Goal: Task Accomplishment & Management: Use online tool/utility

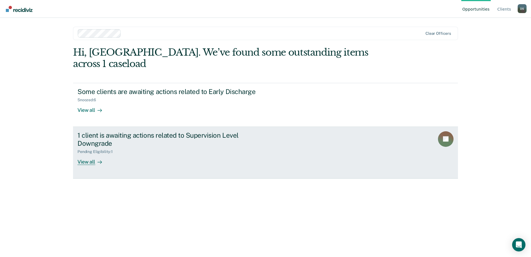
click at [92, 154] on div "View all" at bounding box center [92, 159] width 31 height 11
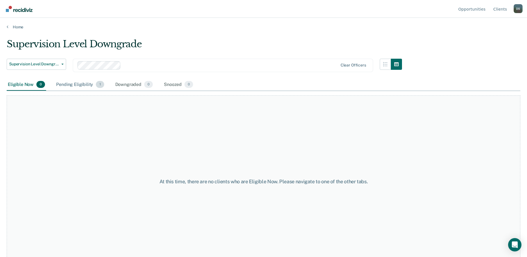
click at [71, 85] on div "Pending Eligibility 1" at bounding box center [80, 85] width 50 height 12
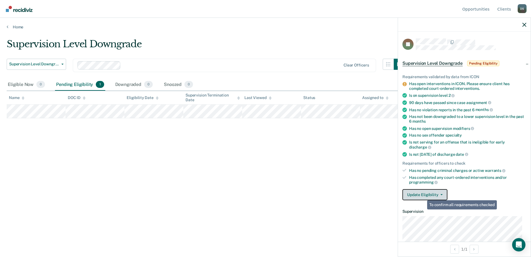
click at [431, 192] on button "Update Eligibility" at bounding box center [424, 194] width 45 height 11
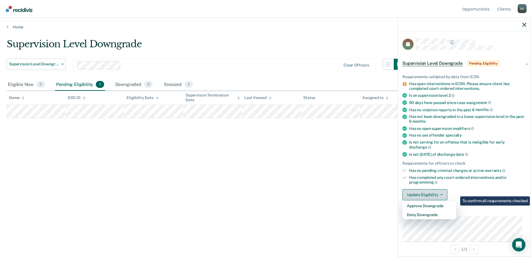
click at [431, 192] on button "Update Eligibility" at bounding box center [424, 194] width 45 height 11
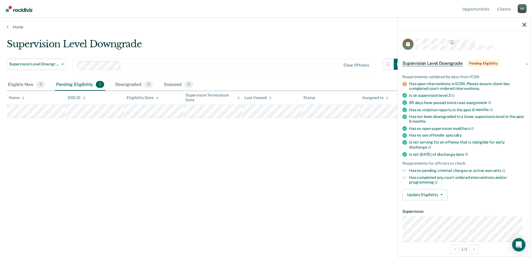
click at [322, 202] on div "Supervision Level Downgrade Supervision Level Downgrade Early Discharge Supervi…" at bounding box center [266, 126] width 518 height 177
click at [290, 55] on div "Supervision Level Downgrade Supervision Level Downgrade Early Discharge Supervi…" at bounding box center [206, 58] width 398 height 40
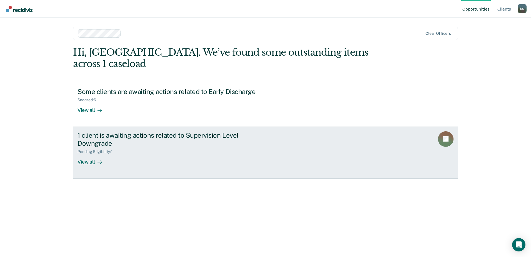
click at [86, 154] on div "View all" at bounding box center [92, 159] width 31 height 11
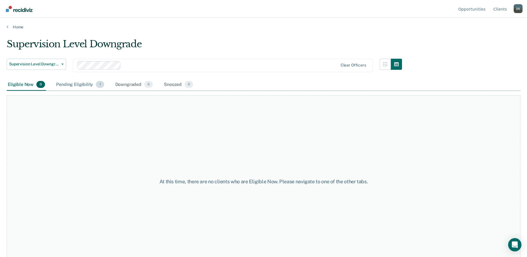
click at [72, 82] on div "Pending Eligibility 1" at bounding box center [80, 85] width 50 height 12
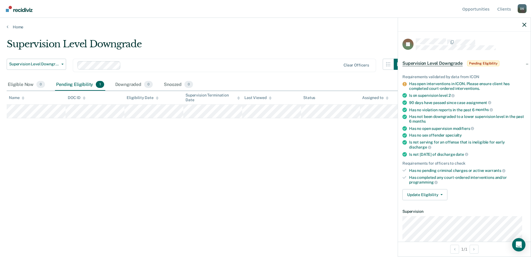
click at [485, 63] on span "Pending Eligibility" at bounding box center [483, 64] width 32 height 6
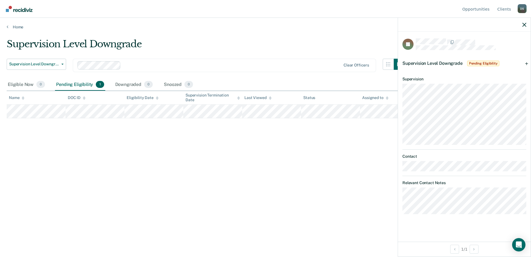
click at [485, 63] on span "Pending Eligibility" at bounding box center [483, 64] width 32 height 6
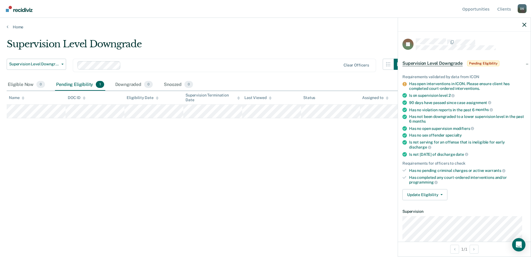
click at [485, 63] on span "Pending Eligibility" at bounding box center [483, 64] width 32 height 6
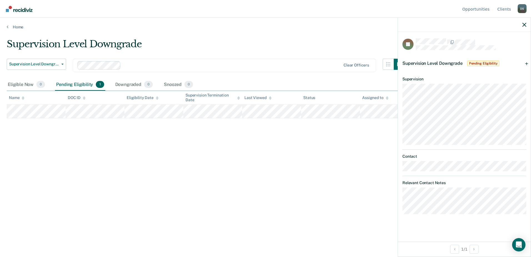
click at [483, 67] on div "Supervision Level Downgrade Pending Eligibility" at bounding box center [451, 63] width 98 height 9
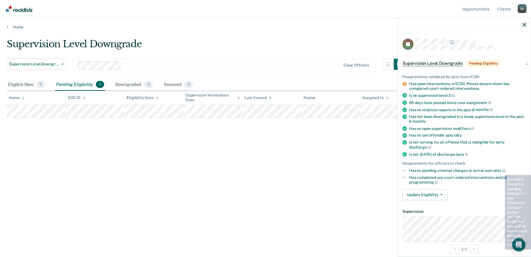
click at [506, 175] on div "Has completed any court-ordered interventions and/or programming" at bounding box center [467, 179] width 117 height 9
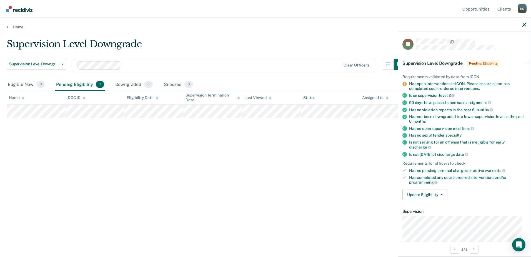
click at [292, 146] on div "Supervision Level Downgrade Supervision Level Downgrade Early Discharge Supervi…" at bounding box center [266, 126] width 518 height 177
